Goal: Check status: Check status

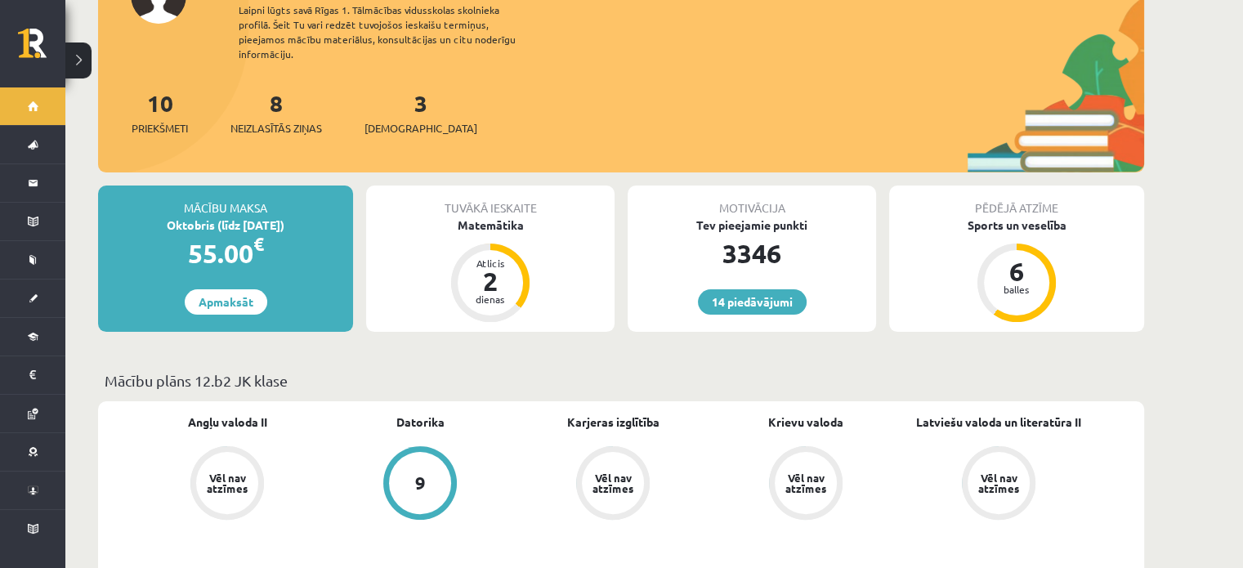
scroll to position [572, 0]
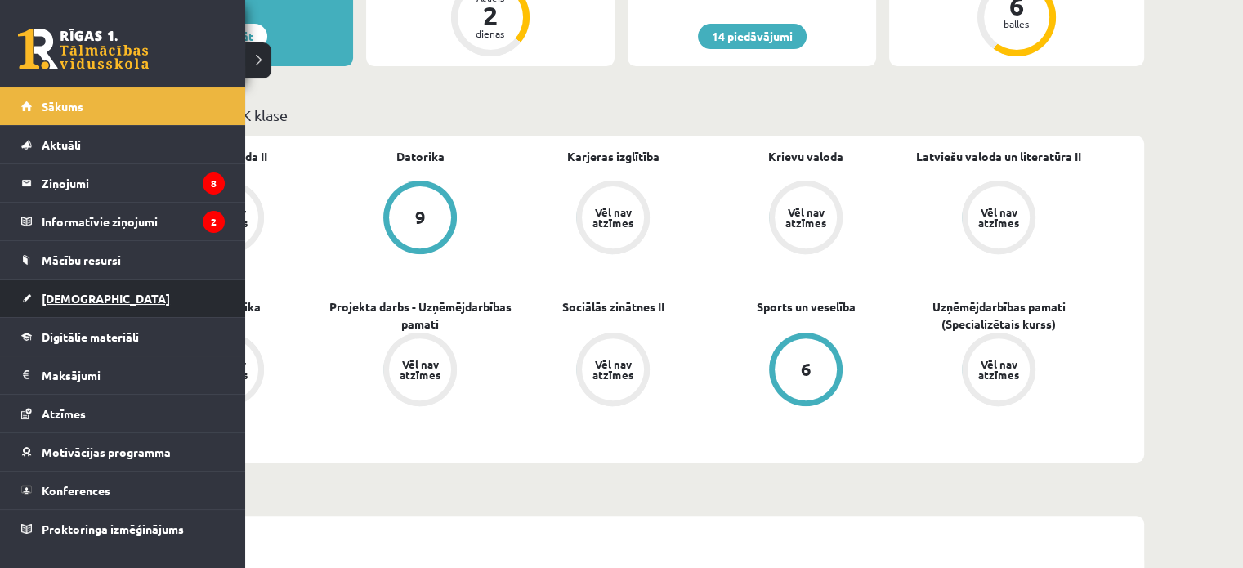
click at [65, 298] on span "[DEMOGRAPHIC_DATA]" at bounding box center [106, 298] width 128 height 15
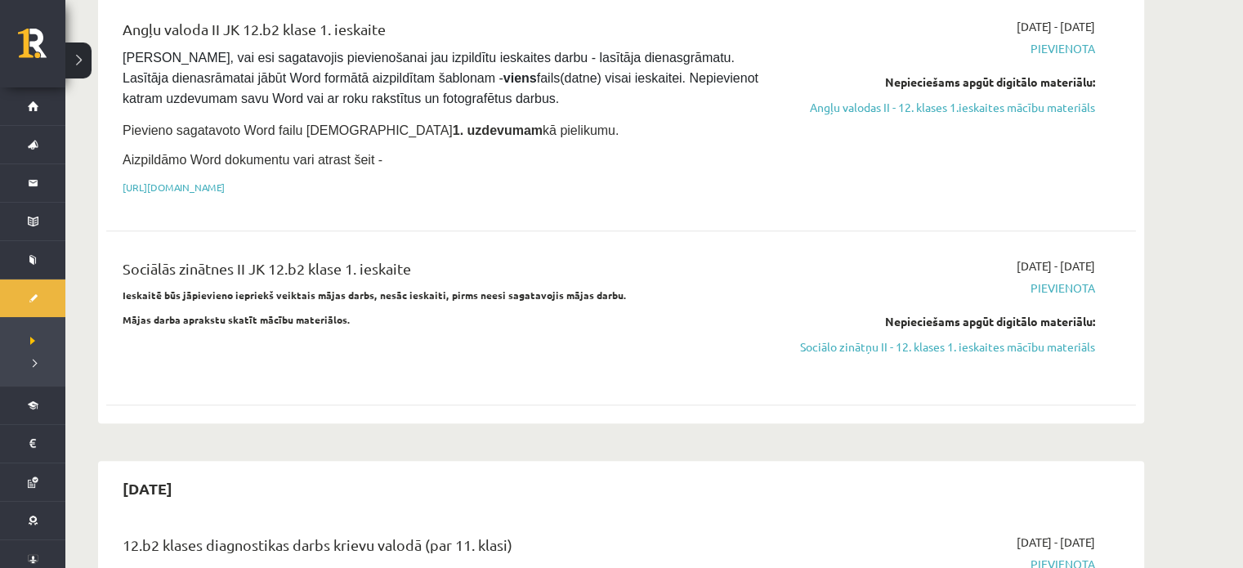
click at [792, 333] on div "[DATE] - [DATE] [GEOGRAPHIC_DATA] Nepieciešams apgūt digitālo materiālu: Sociāl…" at bounding box center [941, 317] width 333 height 121
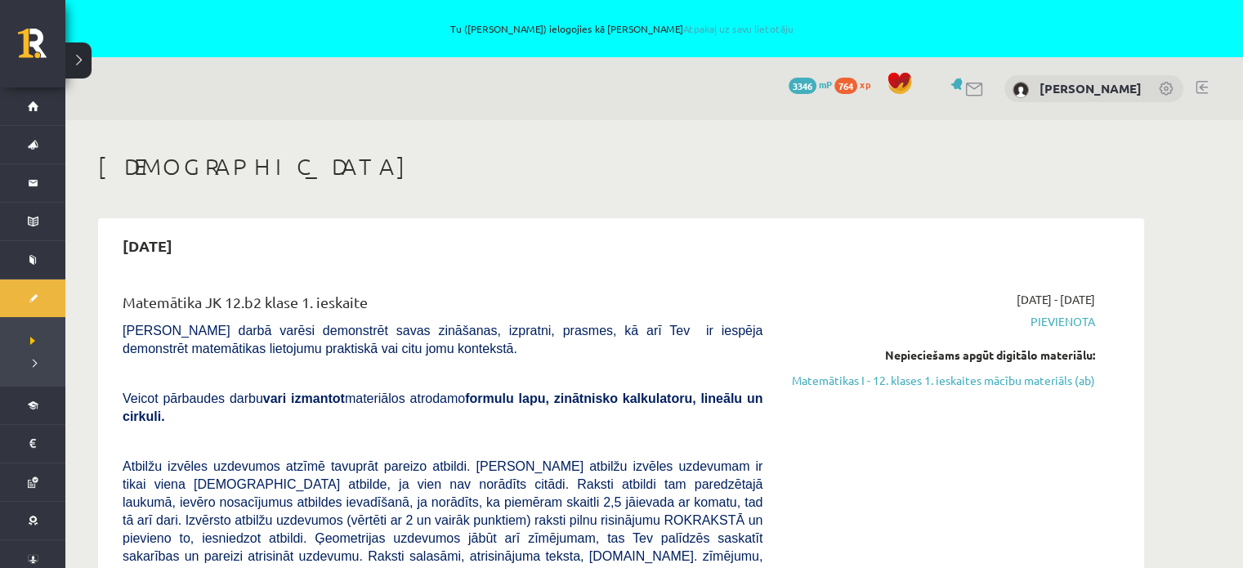
drag, startPoint x: 419, startPoint y: 306, endPoint x: 110, endPoint y: 303, distance: 309.7
click at [110, 303] on div "Matemātika JK 12.b2 klase 1. ieskaite [PERSON_NAME] darbā varēsi demonstrēt sav…" at bounding box center [442, 567] width 664 height 552
click at [318, 267] on div "[DATE] Matemātika JK 12.b2 klase 1. ieskaite [PERSON_NAME] darbā varēsi demonst…" at bounding box center [621, 553] width 1046 height 670
click at [281, 227] on div "[DATE]" at bounding box center [621, 245] width 1030 height 38
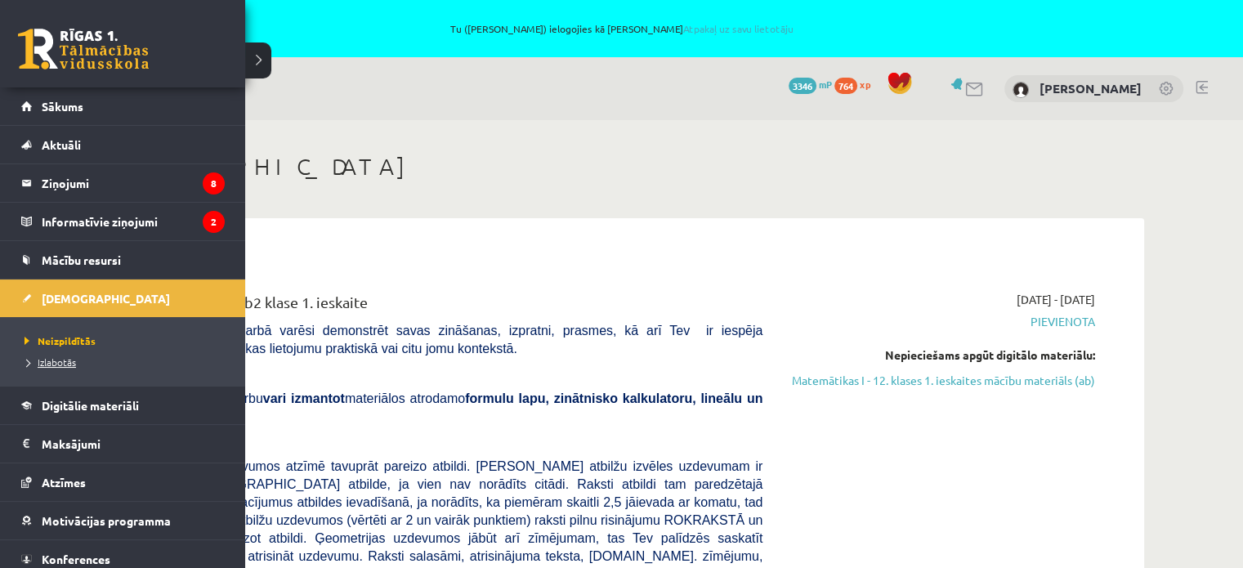
click at [55, 358] on span "Izlabotās" at bounding box center [48, 361] width 56 height 13
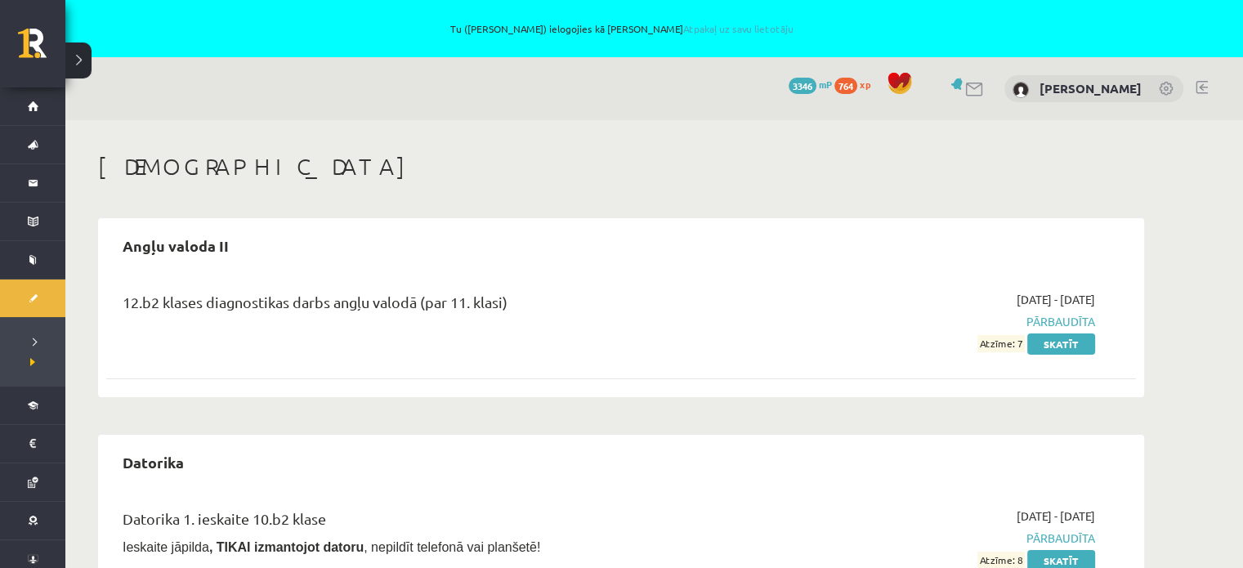
click at [1068, 165] on h1 "[DEMOGRAPHIC_DATA]" at bounding box center [621, 167] width 1046 height 28
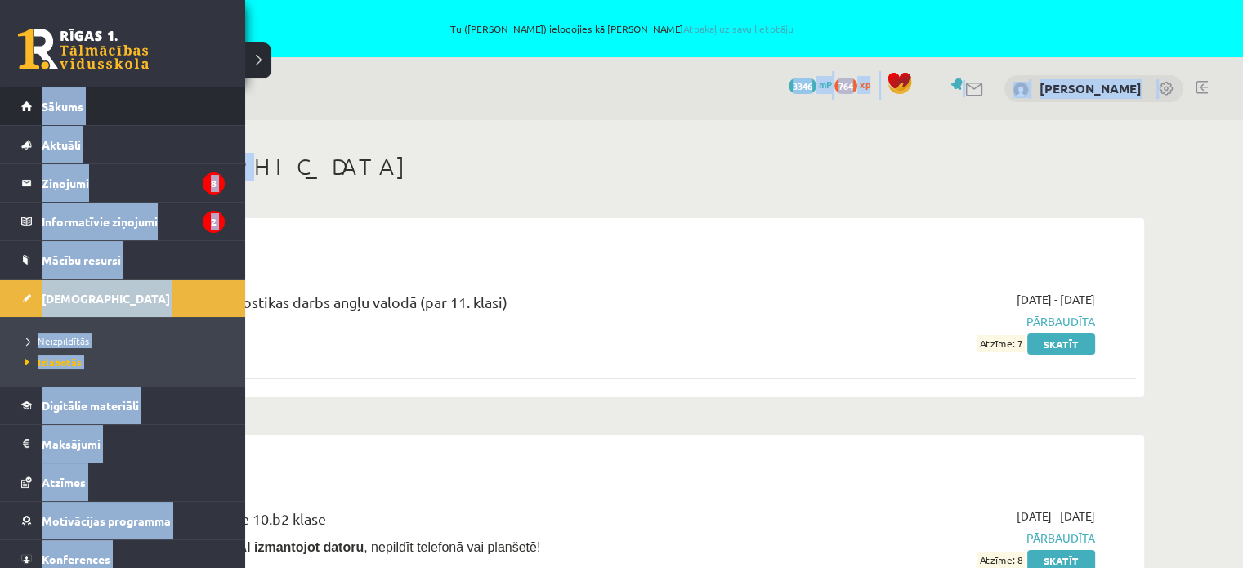
drag, startPoint x: 284, startPoint y: 163, endPoint x: 0, endPoint y: 97, distance: 291.2
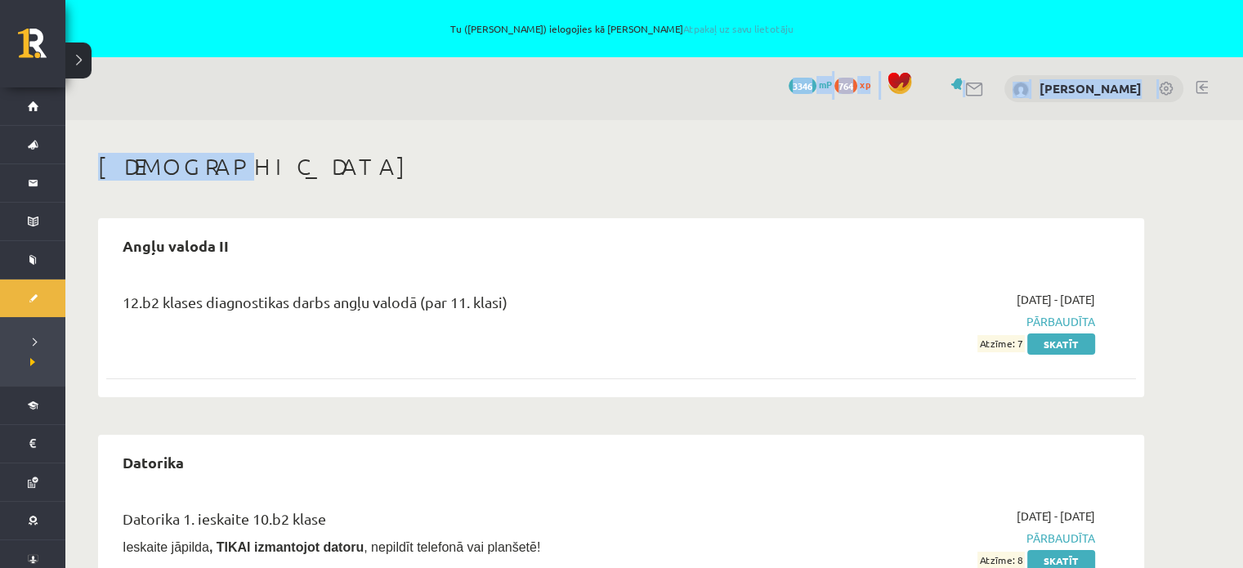
click at [345, 94] on div "14 Dāvanas 3346 mP 764 xp [PERSON_NAME]" at bounding box center [654, 88] width 1178 height 63
click at [396, 104] on div "14 Dāvanas 3346 mP 764 xp [PERSON_NAME]" at bounding box center [654, 88] width 1178 height 63
